Goal: Go to known website: Go to known website

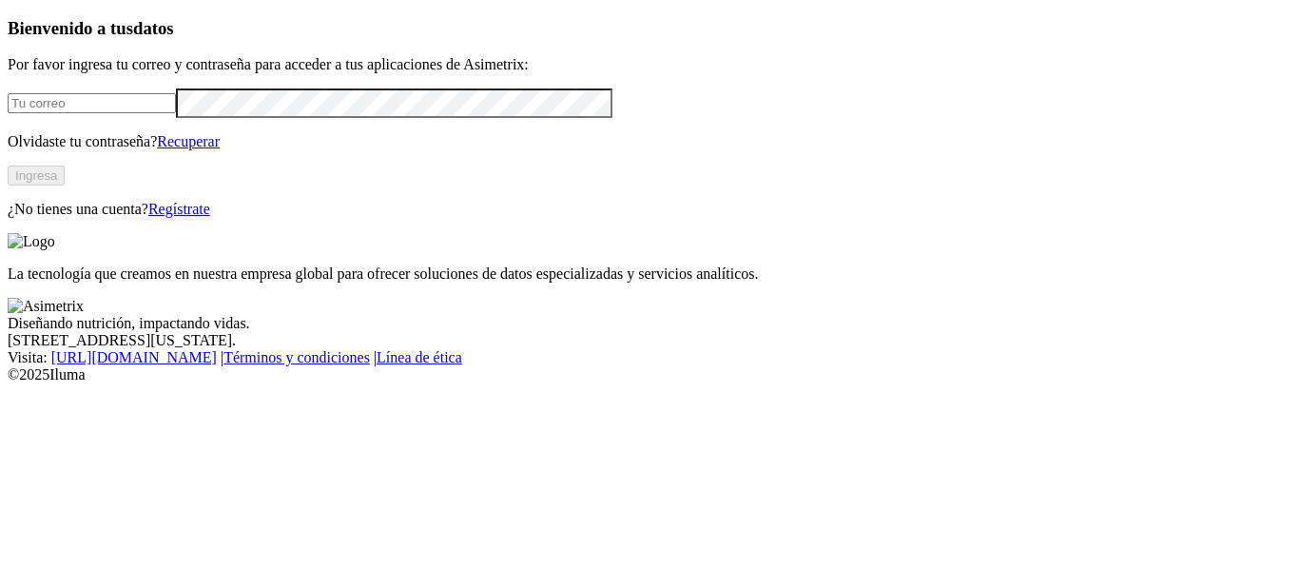
type input "[EMAIL_ADDRESS][PERSON_NAME][DOMAIN_NAME]"
click at [65, 185] on button "Ingresa" at bounding box center [36, 175] width 57 height 20
